Goal: Task Accomplishment & Management: Use online tool/utility

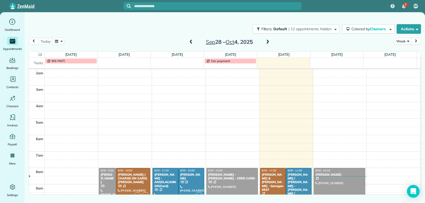
scroll to position [83, 0]
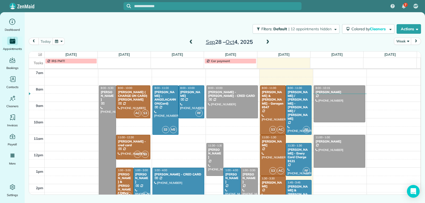
click at [191, 41] on span at bounding box center [191, 42] width 6 height 5
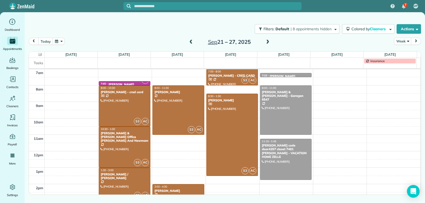
click at [269, 43] on span at bounding box center [268, 42] width 6 height 5
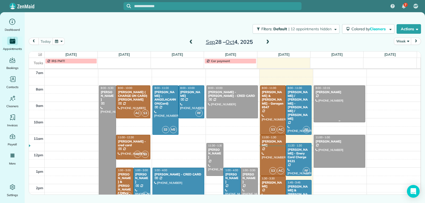
click at [360, 108] on div at bounding box center [339, 104] width 51 height 37
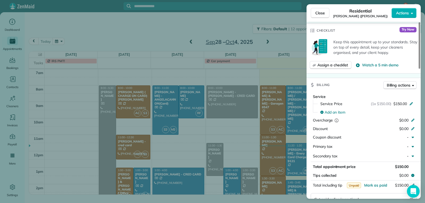
scroll to position [241, 0]
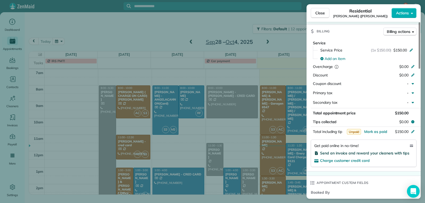
click at [365, 154] on span "Send an invoice and reward your cleaners with tips" at bounding box center [364, 153] width 89 height 5
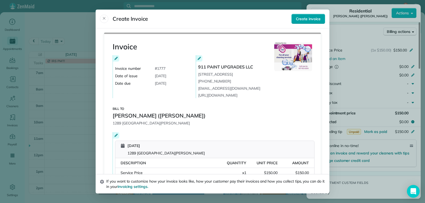
click at [303, 17] on span "Create invoice" at bounding box center [308, 18] width 25 height 5
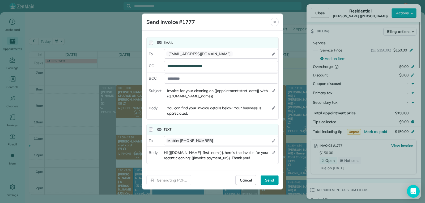
click at [271, 181] on span "Send" at bounding box center [269, 180] width 9 height 5
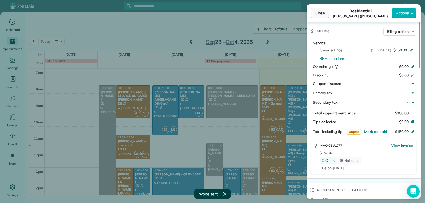
click at [315, 15] on button "Close" at bounding box center [320, 13] width 19 height 10
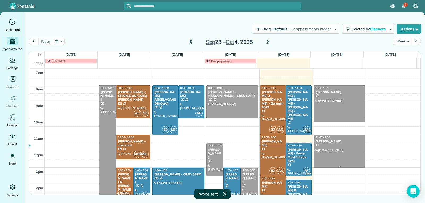
click at [329, 155] on div at bounding box center [339, 151] width 51 height 32
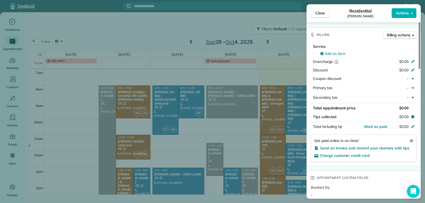
scroll to position [240, 0]
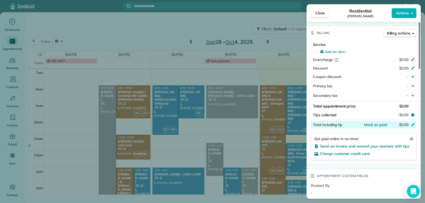
click at [406, 125] on span "$0.00" at bounding box center [404, 125] width 9 height 5
type input "***"
click at [392, 105] on div "$0.00" at bounding box center [400, 107] width 21 height 6
click at [402, 106] on span "$0.00" at bounding box center [404, 106] width 9 height 5
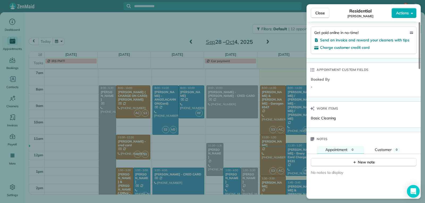
scroll to position [293, 0]
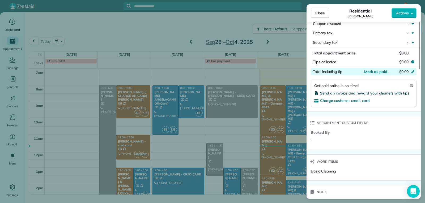
click at [341, 92] on span "Send an invoice and reward your cleaners with tips" at bounding box center [364, 93] width 89 height 5
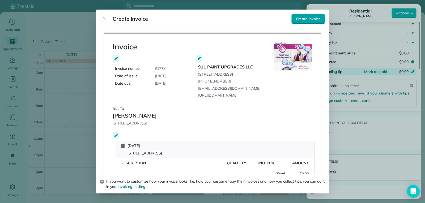
click at [304, 17] on span "Create invoice" at bounding box center [308, 18] width 25 height 5
click at [115, 136] on icon at bounding box center [116, 135] width 3 height 3
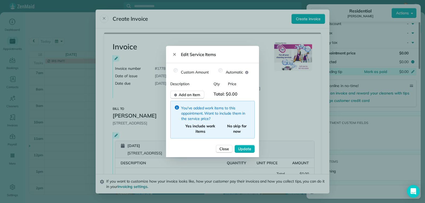
click at [230, 93] on span "Total: $0.00" at bounding box center [227, 95] width 27 height 8
click at [232, 95] on span "Total: $0.00" at bounding box center [227, 95] width 27 height 8
click at [245, 151] on span "Update" at bounding box center [244, 149] width 13 height 5
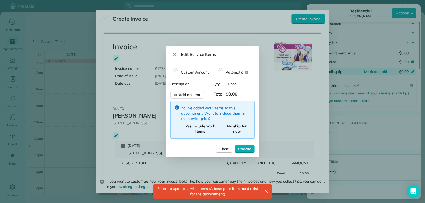
click at [230, 94] on span "Total: $0.00" at bounding box center [227, 95] width 27 height 8
click at [243, 95] on div at bounding box center [249, 95] width 12 height 8
click at [191, 95] on span "Add an item" at bounding box center [190, 94] width 22 height 5
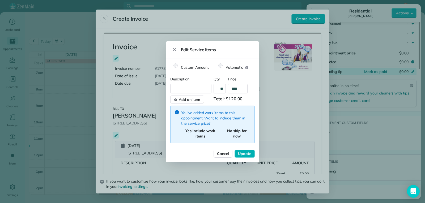
type input "****"
click at [190, 88] on input "text" at bounding box center [196, 89] width 44 height 10
type input "**********"
click at [241, 153] on span "Update" at bounding box center [244, 153] width 13 height 5
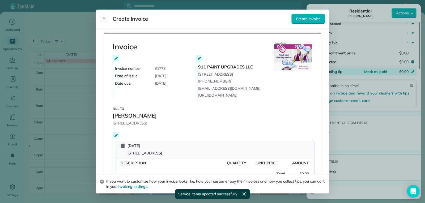
scroll to position [302, 0]
click at [298, 22] on span "Create invoice" at bounding box center [308, 18] width 25 height 5
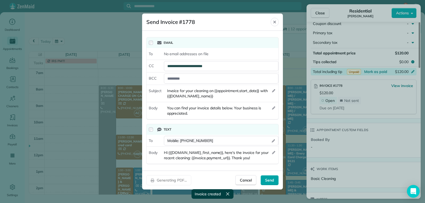
click at [275, 182] on div "Send" at bounding box center [270, 180] width 18 height 10
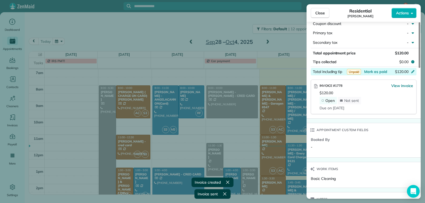
scroll to position [300, 0]
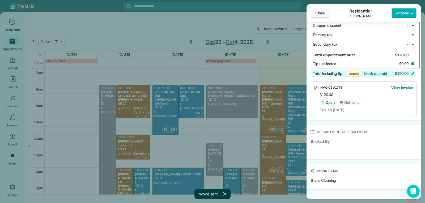
click at [320, 13] on span "Close" at bounding box center [321, 12] width 10 height 5
